Goal: Task Accomplishment & Management: Complete application form

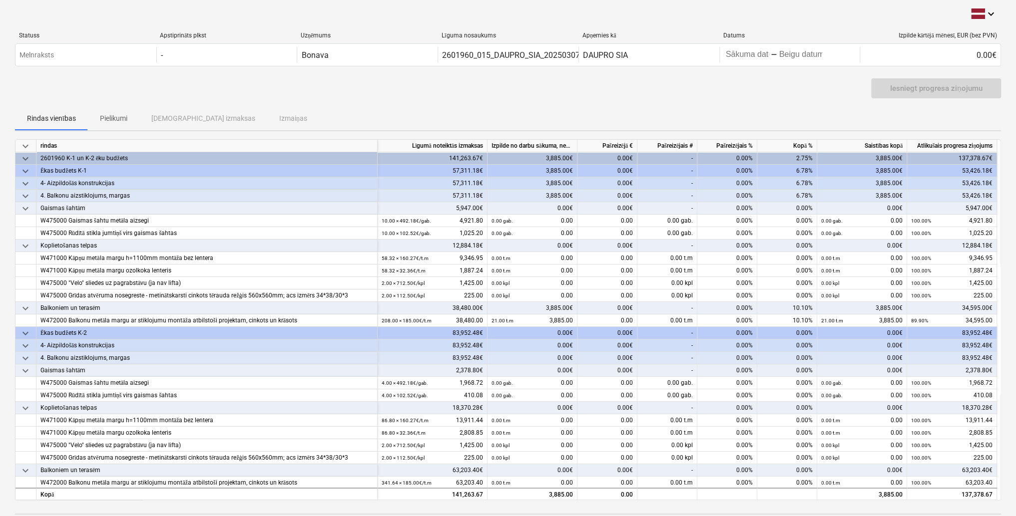
click at [610, 190] on div "0.00€" at bounding box center [607, 196] width 60 height 12
click at [605, 195] on div "0.00€" at bounding box center [607, 196] width 60 height 12
click at [627, 191] on div "0.00€" at bounding box center [607, 196] width 60 height 12
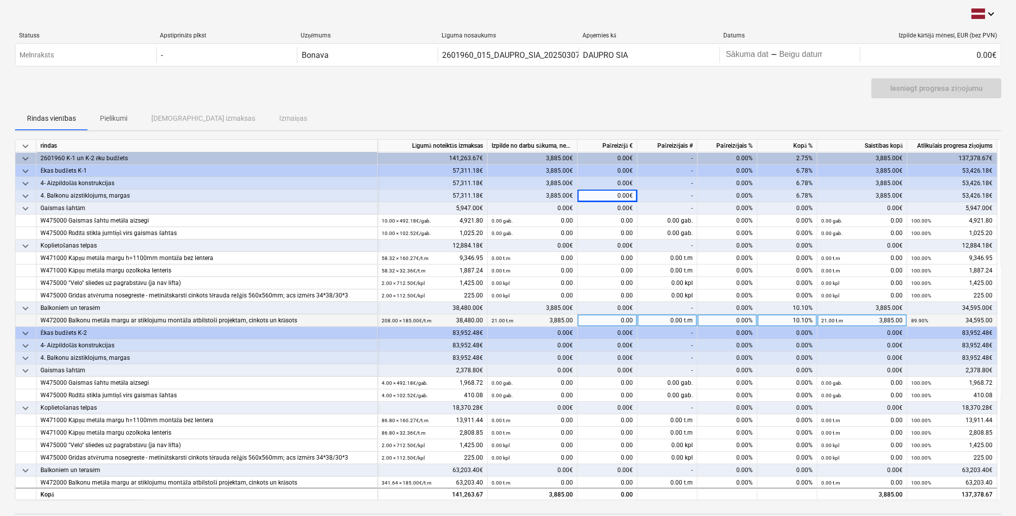
click at [616, 321] on div "0.00" at bounding box center [607, 321] width 60 height 12
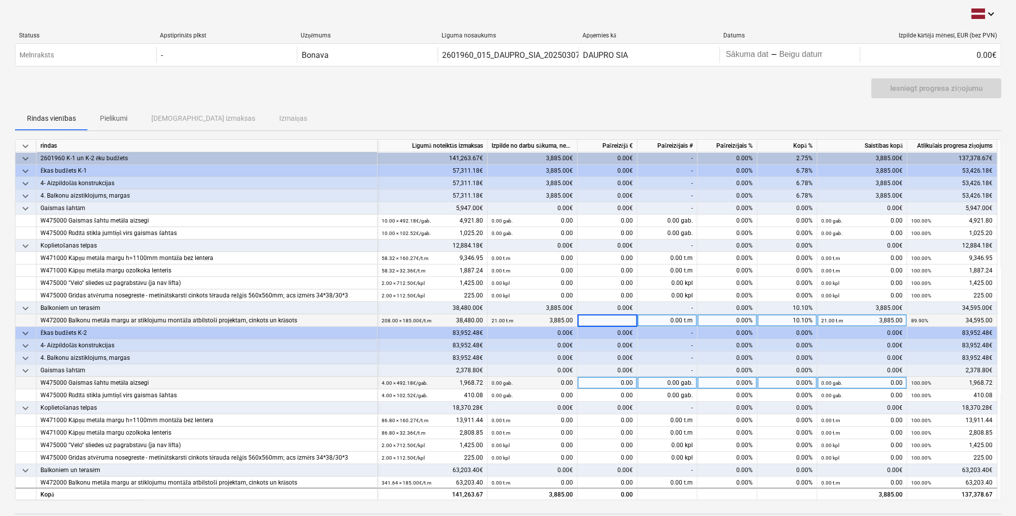
scroll to position [1, 0]
click at [650, 320] on div "0.00 t.m" at bounding box center [667, 320] width 60 height 12
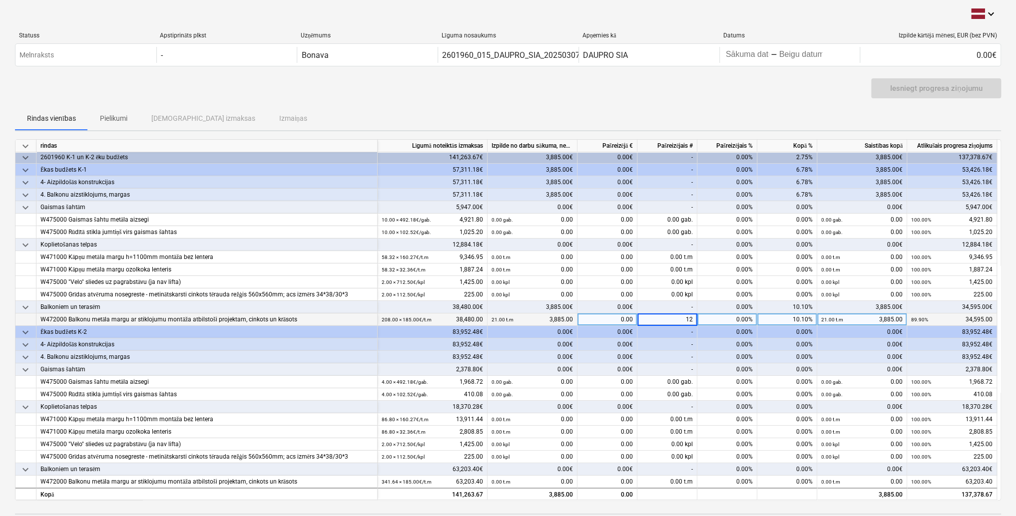
type input "124"
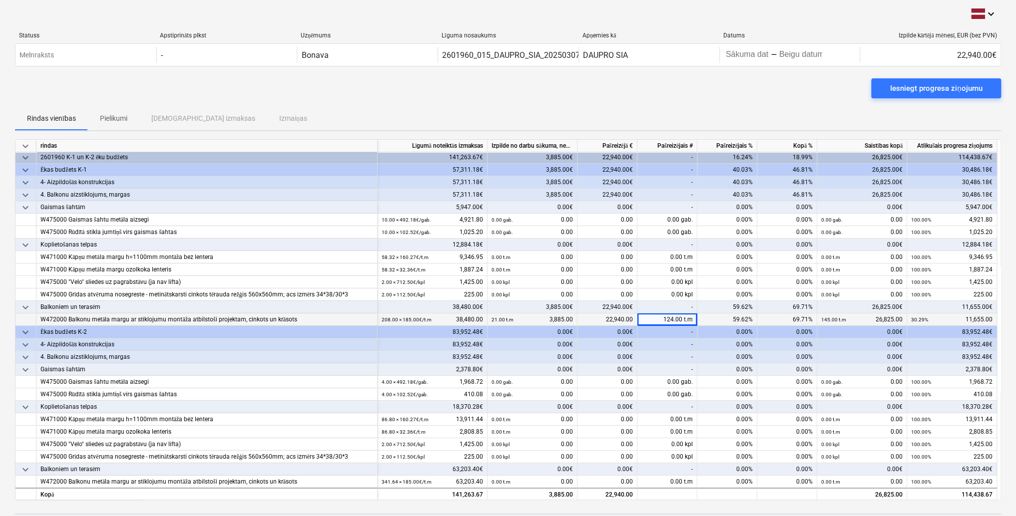
click at [609, 317] on div "22,940.00" at bounding box center [607, 320] width 60 height 12
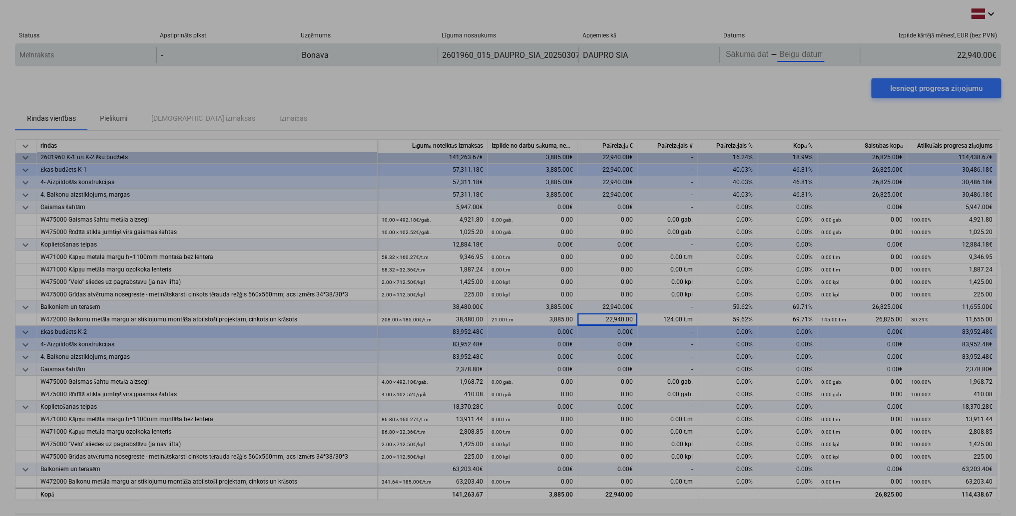
click at [789, 54] on body "keyboard_arrow_down Statuss Apstiprināts plkst Uzņēmums Līguma nosaukums Apņemi…" at bounding box center [508, 258] width 1016 height 516
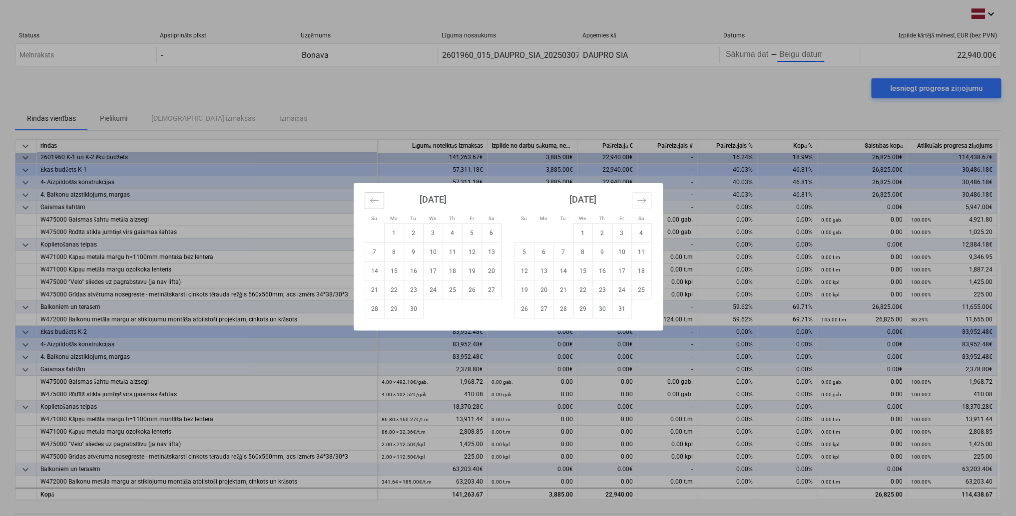
click at [371, 197] on icon "Move backward to switch to the previous month." at bounding box center [374, 200] width 9 height 9
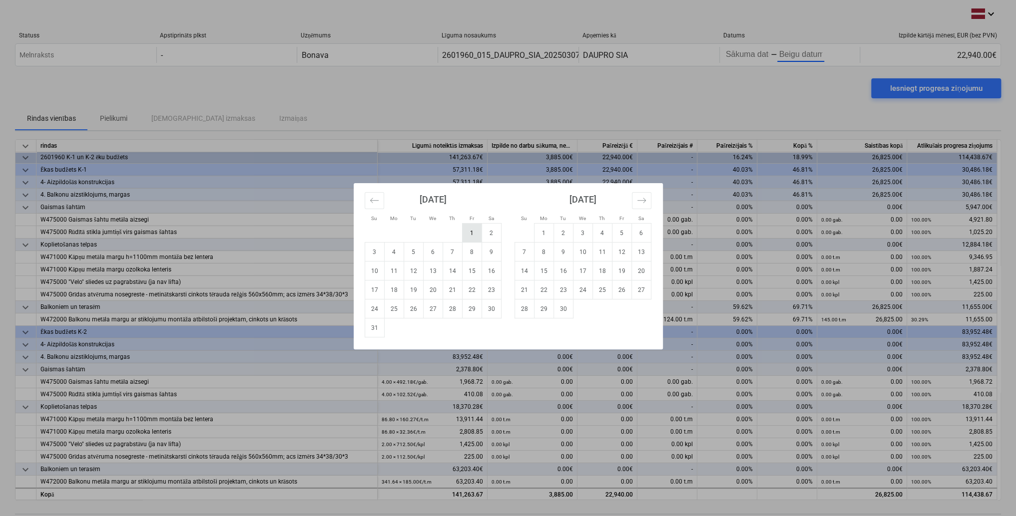
click at [473, 237] on td "1" at bounding box center [471, 233] width 19 height 19
type input "[DATE]"
click at [370, 330] on td "31" at bounding box center [374, 328] width 19 height 19
type input "[DATE]"
click at [759, 52] on div "Su Mo Tu We Th Fr Sa Su Mo Tu We Th Fr Sa [DATE] 1 2 3 4 5 6 7 8 9 10 11 12 13 …" at bounding box center [508, 258] width 1016 height 516
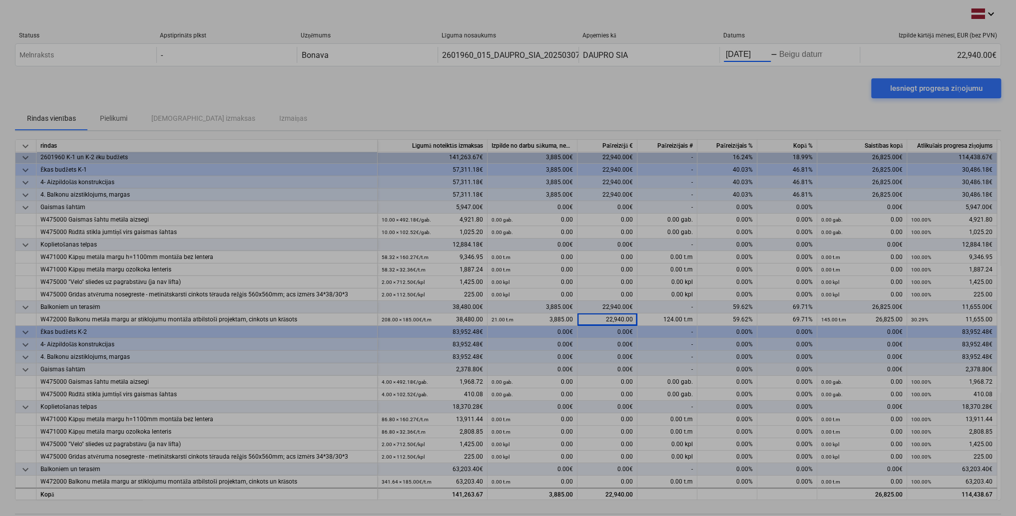
click at [769, 53] on body "keyboard_arrow_down Statuss Apstiprināts plkst Uzņēmums Līguma nosaukums Apņemi…" at bounding box center [508, 258] width 1016 height 516
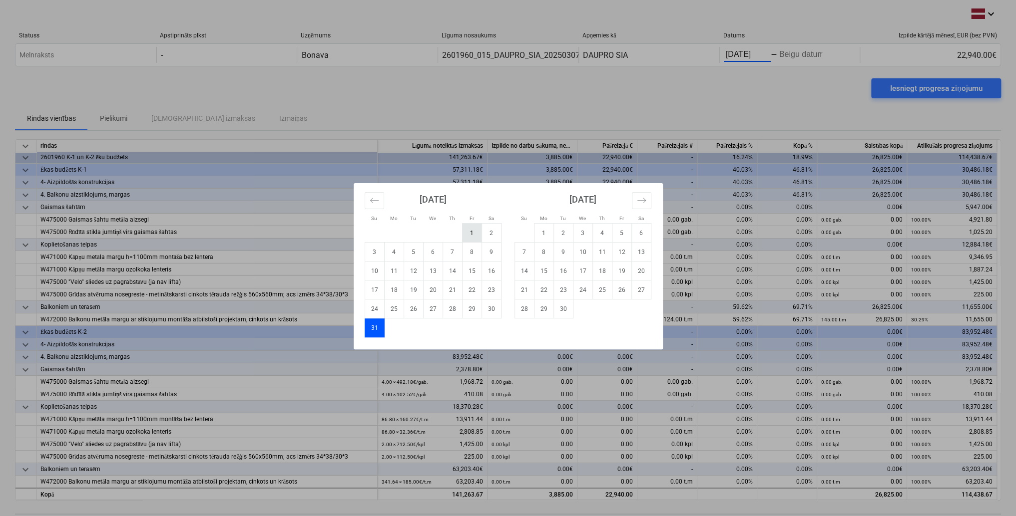
click at [467, 231] on td "1" at bounding box center [471, 233] width 19 height 19
type input "[DATE]"
click at [787, 55] on div "Su Mo Tu We Th Fr Sa Su Mo Tu We Th Fr Sa [DATE] 1 2 3 4 5 6 7 8 9 10 11 12 13 …" at bounding box center [508, 258] width 1016 height 516
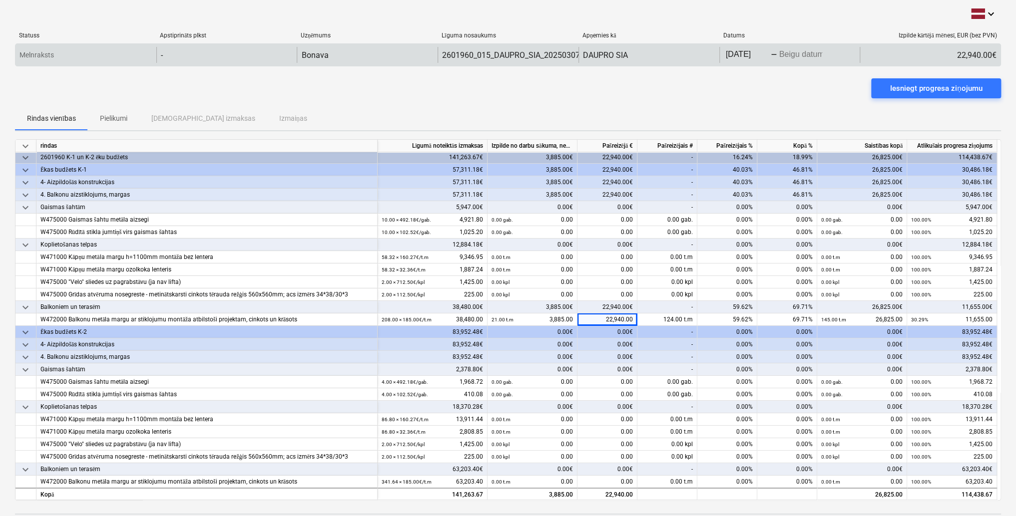
click at [781, 55] on body "keyboard_arrow_down Statuss Apstiprināts plkst Uzņēmums Līguma nosaukums Apņemi…" at bounding box center [508, 258] width 1016 height 516
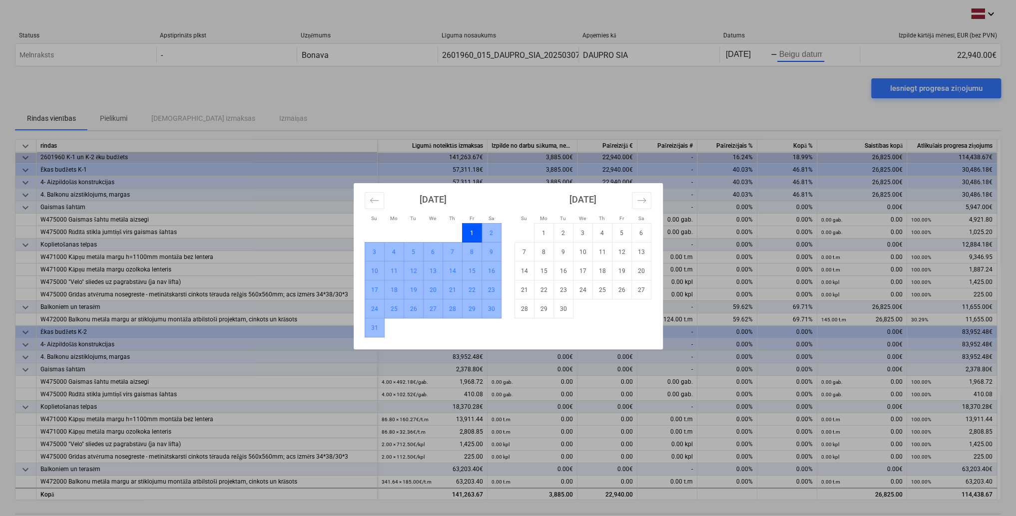
click at [374, 331] on td "31" at bounding box center [374, 328] width 19 height 19
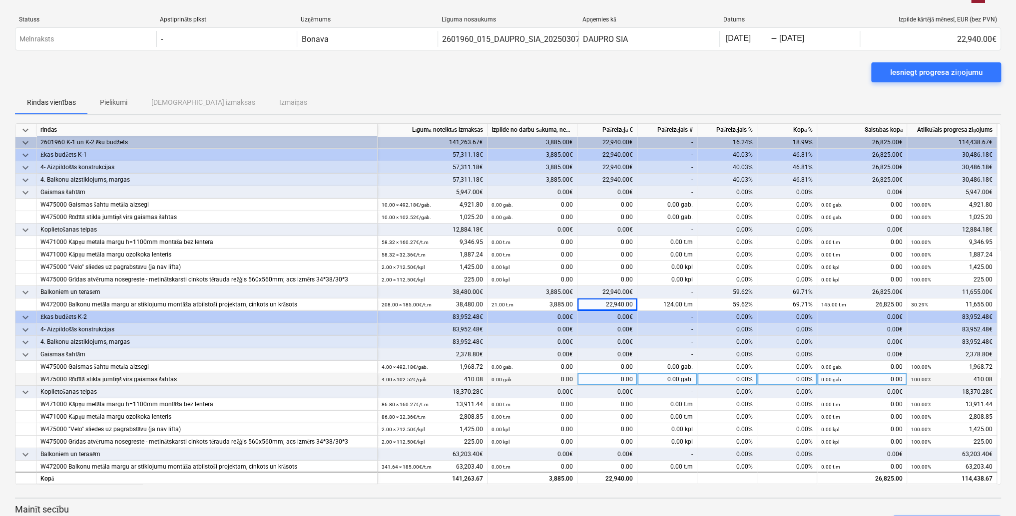
scroll to position [0, 0]
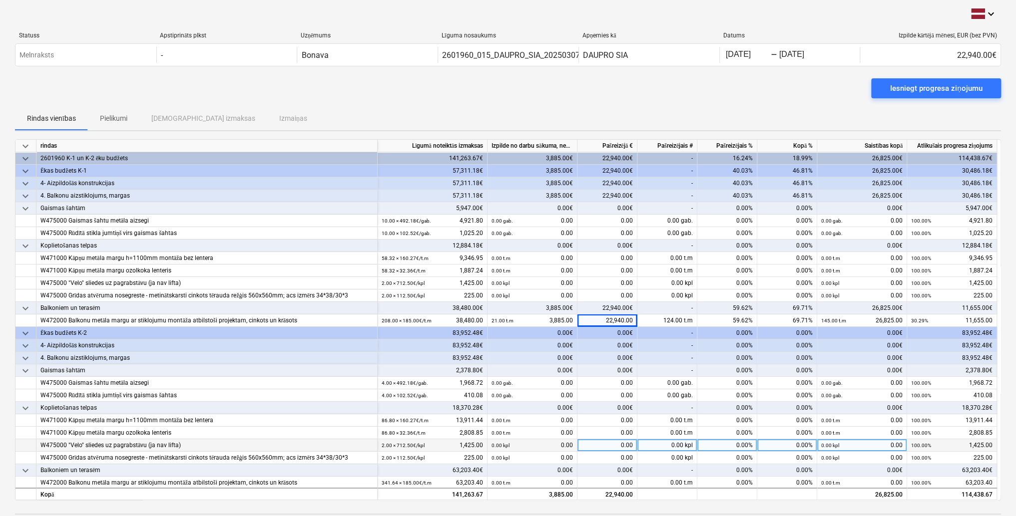
click at [705, 446] on div "0.00%" at bounding box center [727, 445] width 60 height 12
click at [776, 81] on div "Iesniegt progresa ziņojumu" at bounding box center [508, 92] width 986 height 28
click at [616, 155] on div "22,940.00€" at bounding box center [607, 158] width 60 height 12
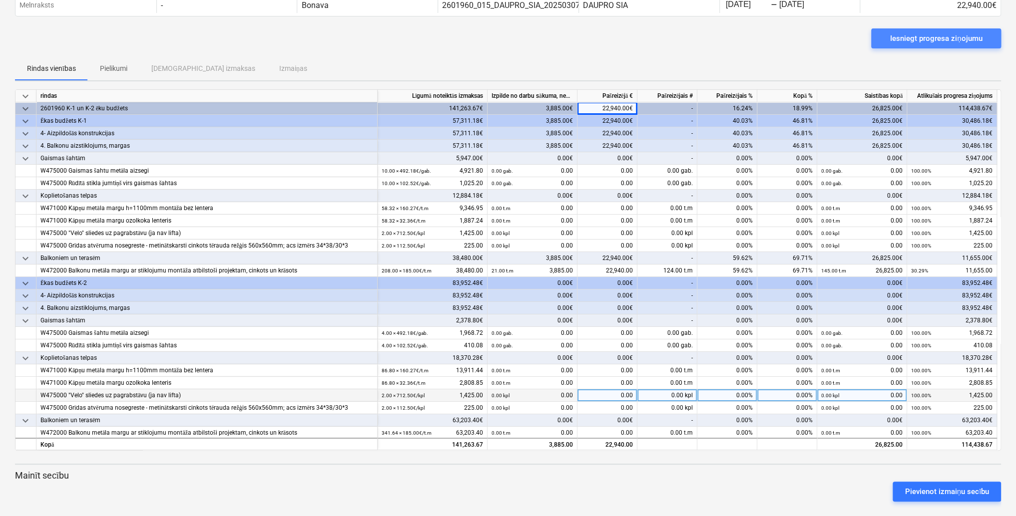
click at [931, 35] on div "Iesniegt progresa ziņojumu" at bounding box center [936, 38] width 92 height 13
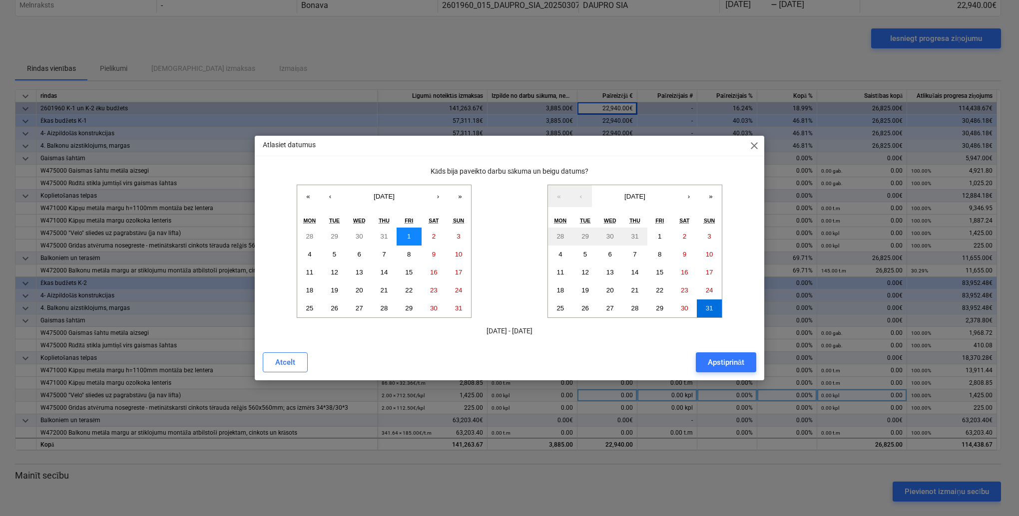
click at [407, 233] on abbr "1" at bounding box center [408, 236] width 3 height 7
click at [715, 362] on div "Apstiprināt" at bounding box center [726, 362] width 36 height 13
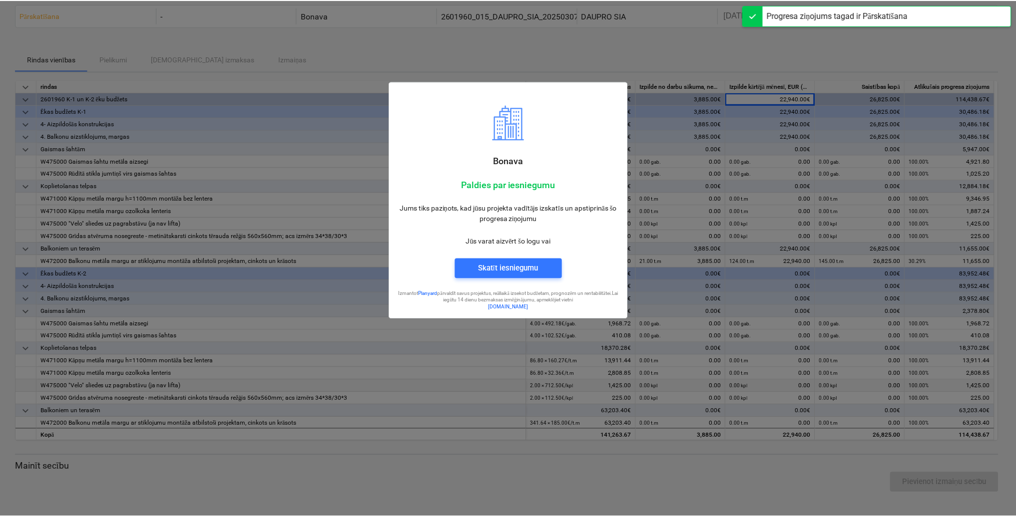
scroll to position [38, 0]
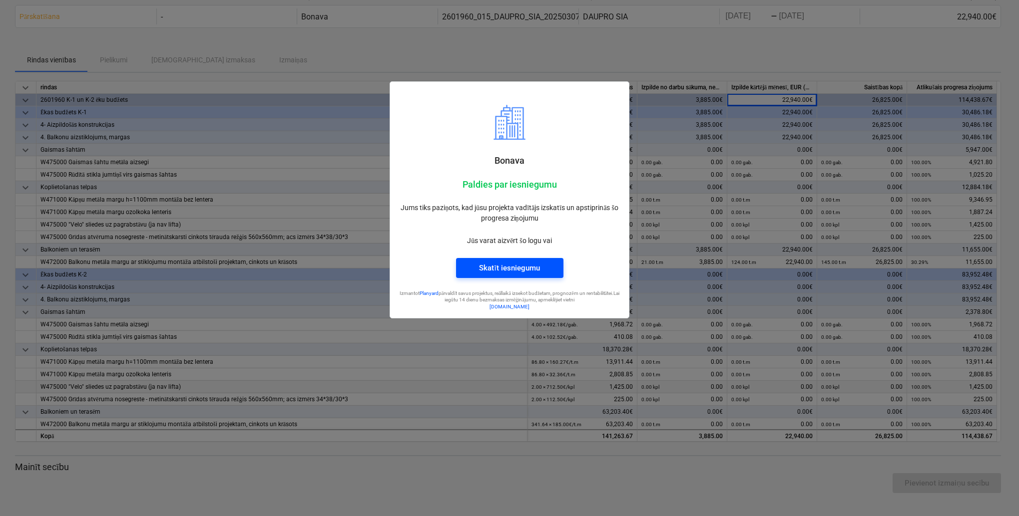
click at [496, 264] on div "Skatīt iesniegumu" at bounding box center [509, 268] width 60 height 13
